Goal: Information Seeking & Learning: Understand process/instructions

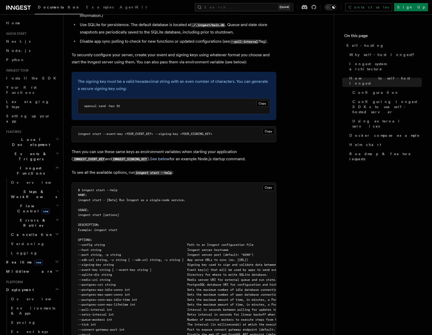
scroll to position [844, 0]
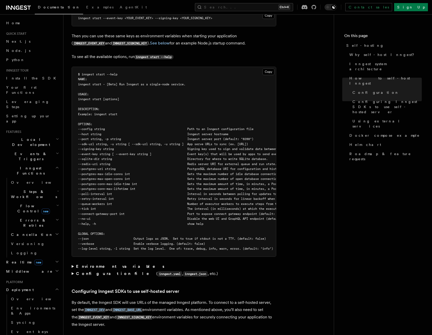
click at [90, 132] on span "--host string Inngest server hostname" at bounding box center [153, 134] width 150 height 4
copy span "host"
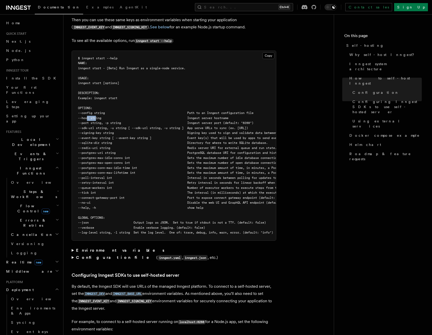
scroll to position [946, 0]
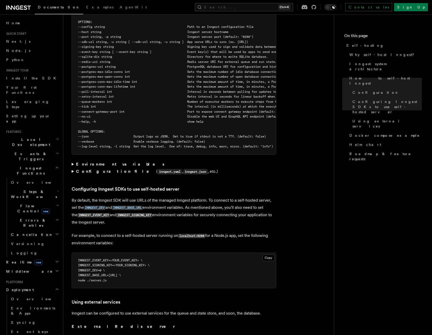
click at [99, 162] on strong "Environment variables" at bounding box center [120, 164] width 89 height 5
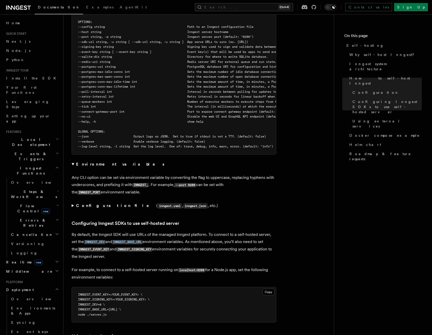
click at [99, 162] on strong "Environment variables" at bounding box center [120, 164] width 89 height 5
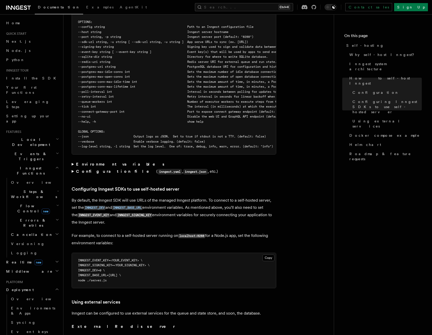
click at [96, 169] on strong "Configuration file" at bounding box center [116, 171] width 80 height 5
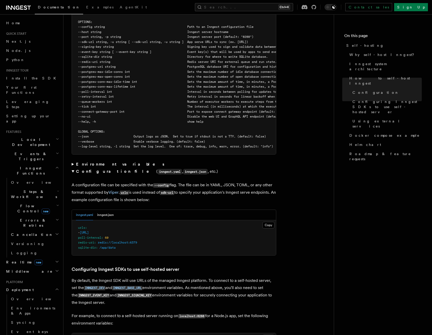
click at [96, 169] on strong "Configuration file" at bounding box center [116, 171] width 80 height 5
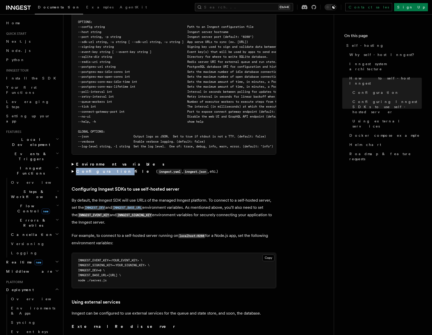
click at [96, 169] on strong "Configuration file" at bounding box center [116, 171] width 80 height 5
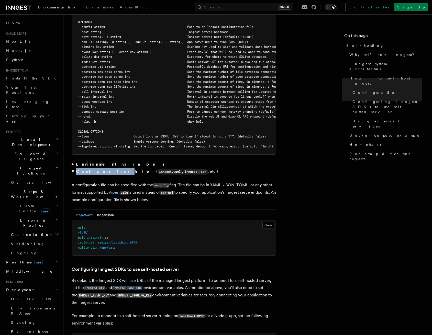
click at [96, 169] on strong "Configuration file" at bounding box center [116, 171] width 80 height 5
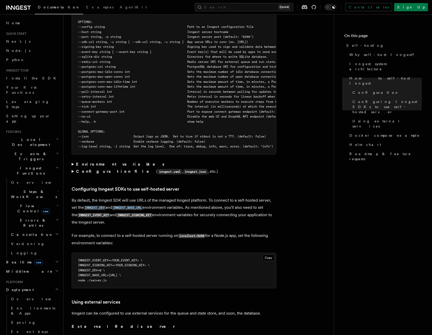
click at [98, 162] on strong "Environment variables" at bounding box center [120, 164] width 89 height 5
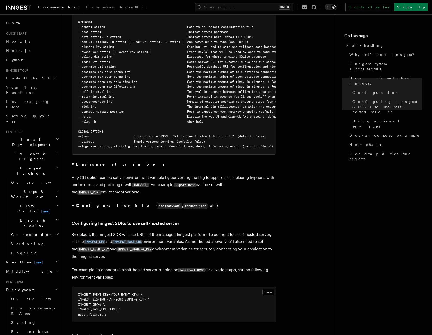
click at [98, 162] on strong "Environment variables" at bounding box center [120, 164] width 89 height 5
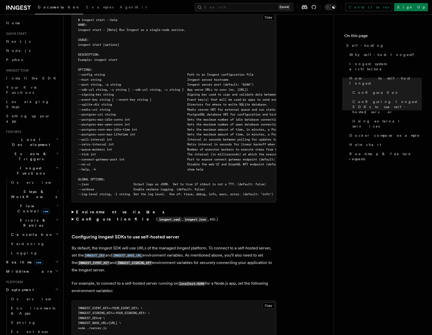
scroll to position [793, 0]
